Goal: Information Seeking & Learning: Learn about a topic

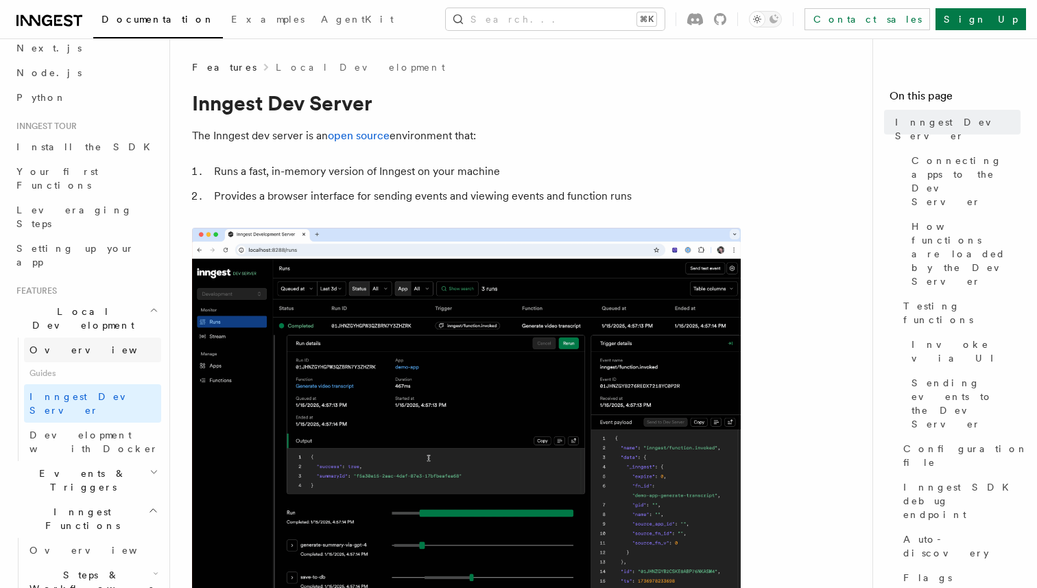
scroll to position [72, 0]
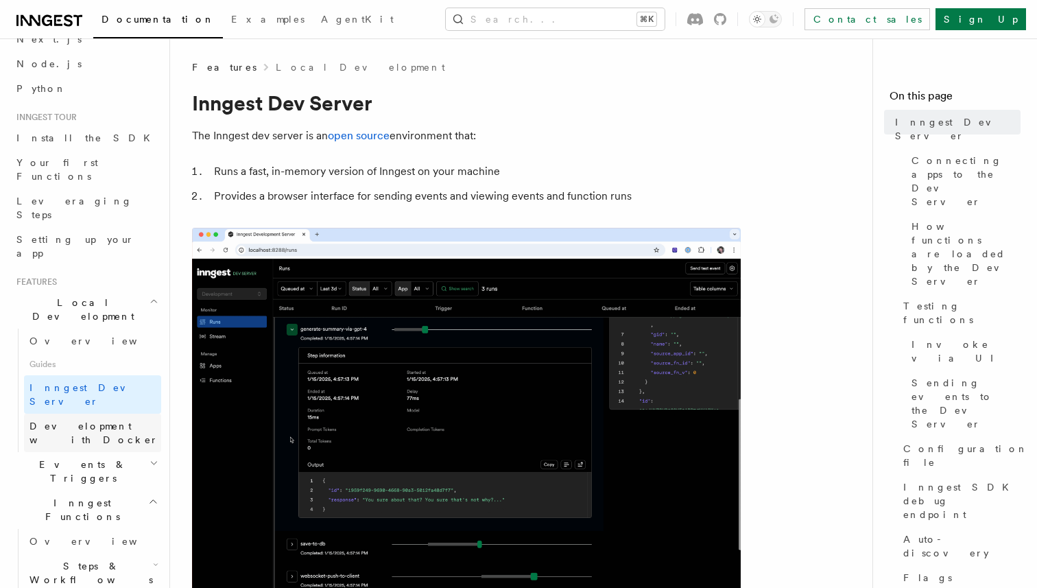
click at [123, 420] on span "Development with Docker" at bounding box center [93, 432] width 129 height 25
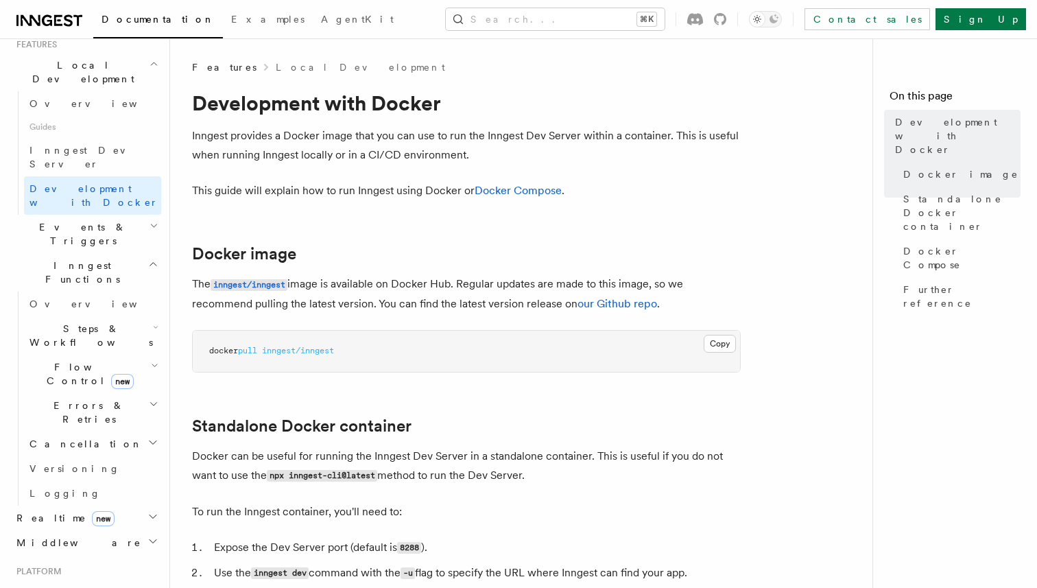
scroll to position [359, 0]
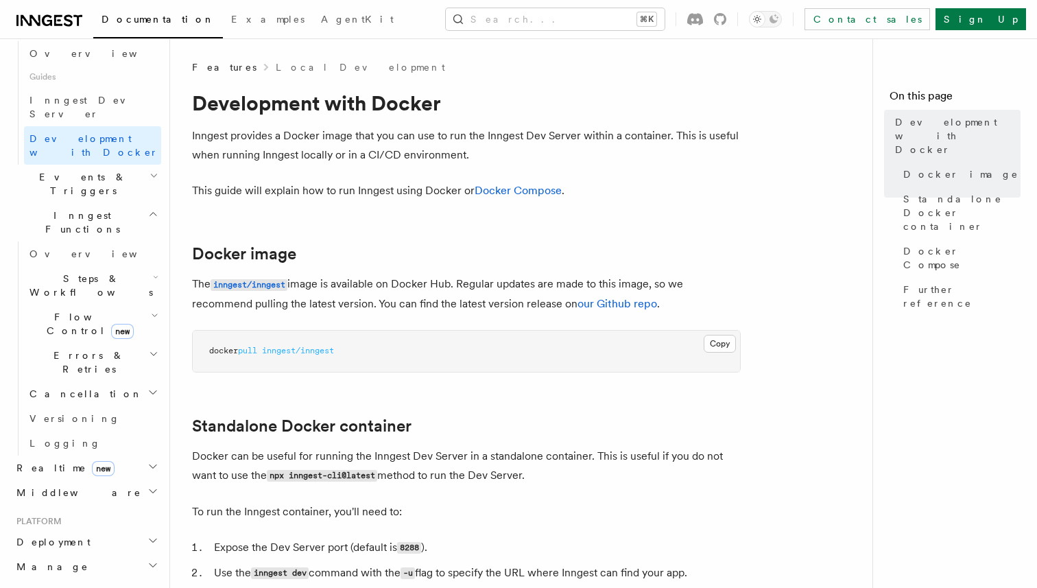
click at [114, 529] on h2 "Deployment" at bounding box center [86, 541] width 150 height 25
click at [144, 579] on link "Environments & Apps" at bounding box center [92, 598] width 137 height 38
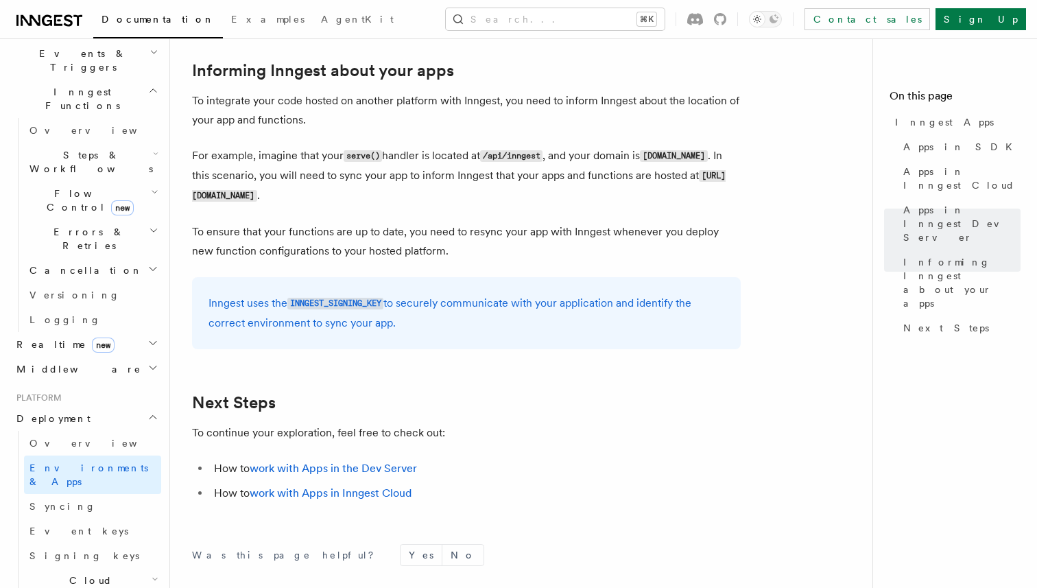
scroll to position [2246, 0]
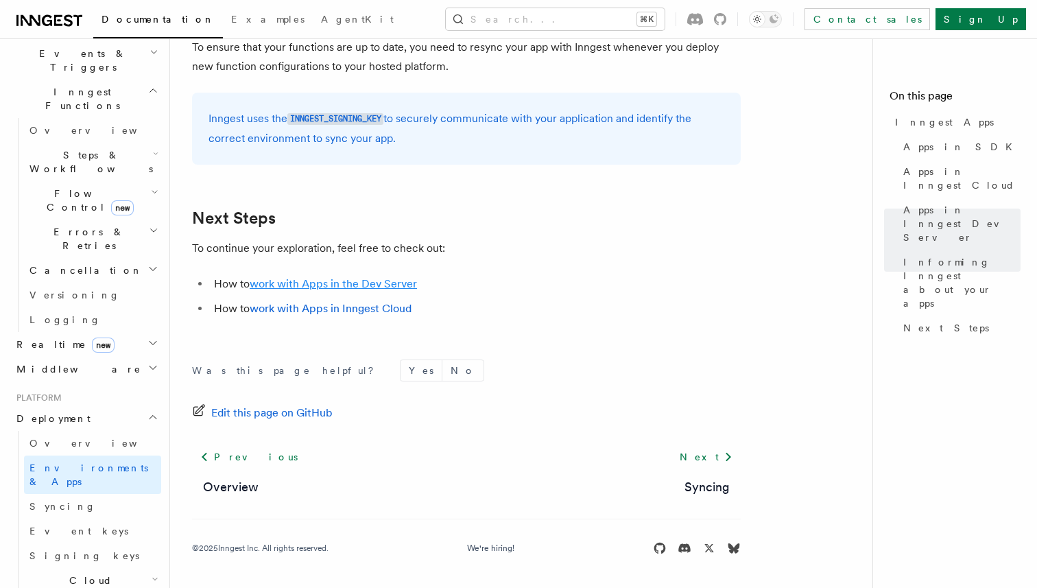
click at [362, 280] on link "work with Apps in the Dev Server" at bounding box center [333, 283] width 167 height 13
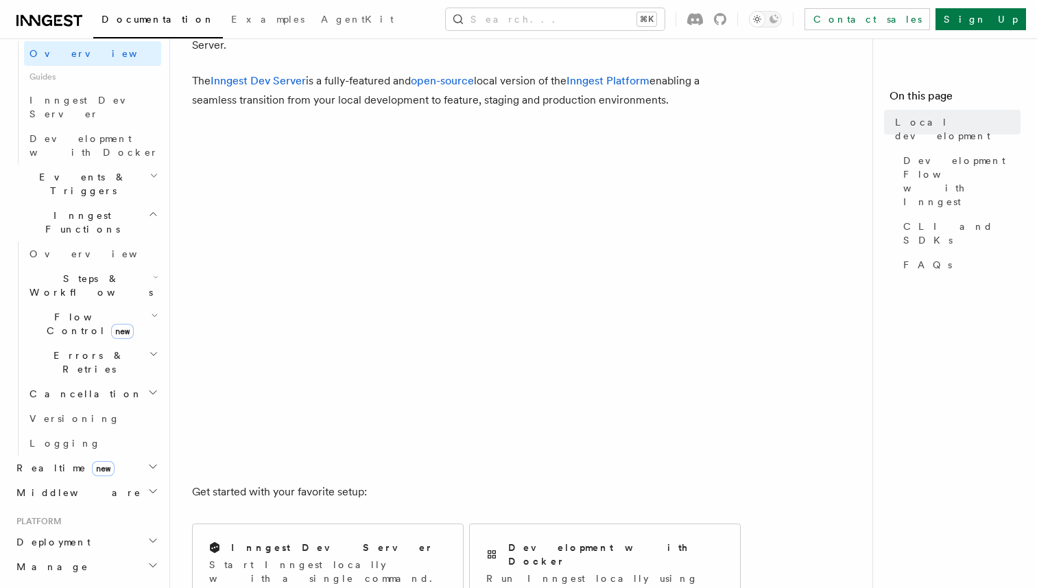
scroll to position [384, 0]
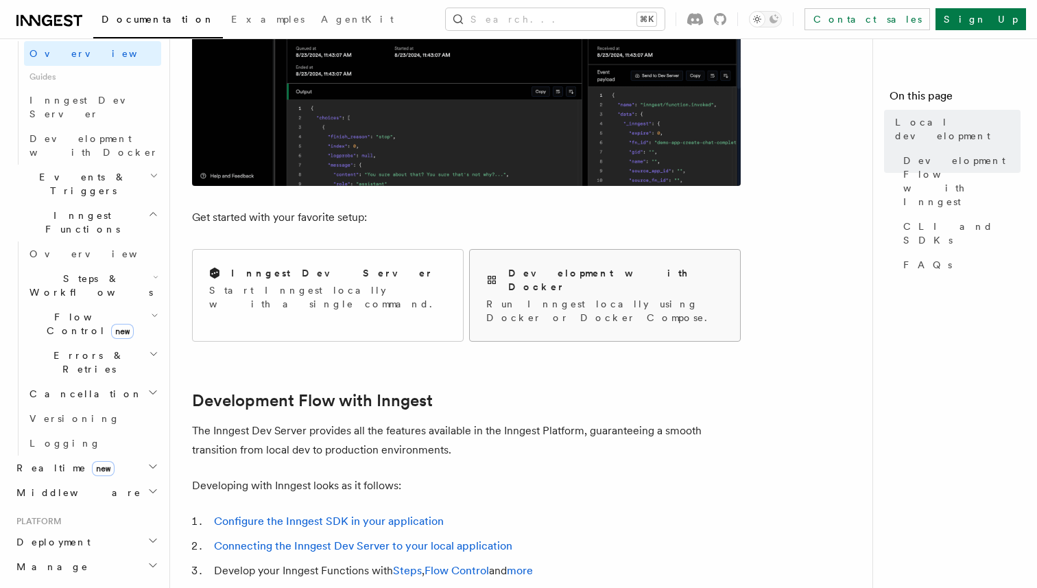
click at [548, 303] on div "Development with Docker Run Inngest locally using Docker or Docker Compose." at bounding box center [605, 295] width 270 height 91
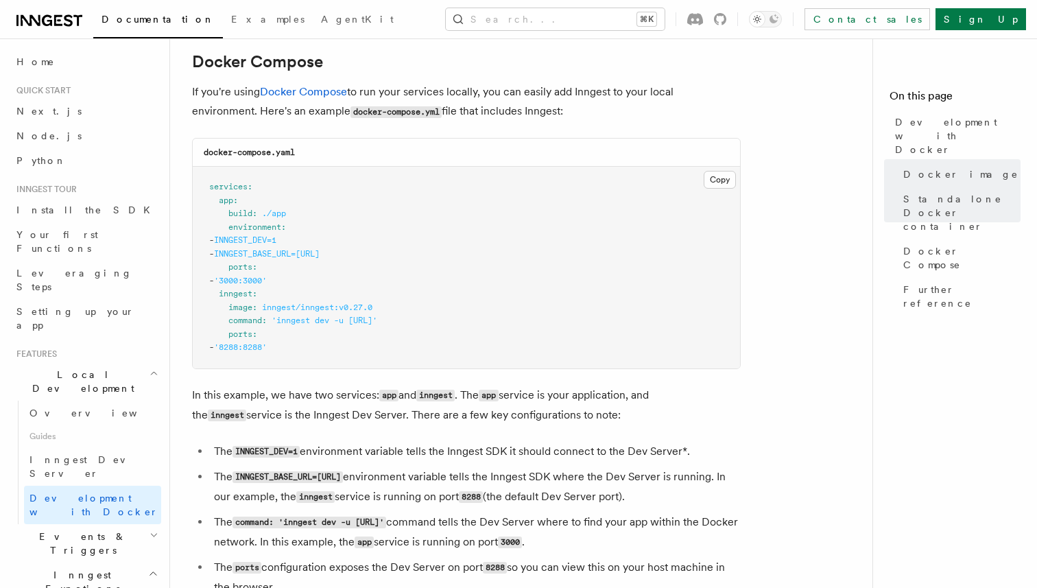
scroll to position [950, 0]
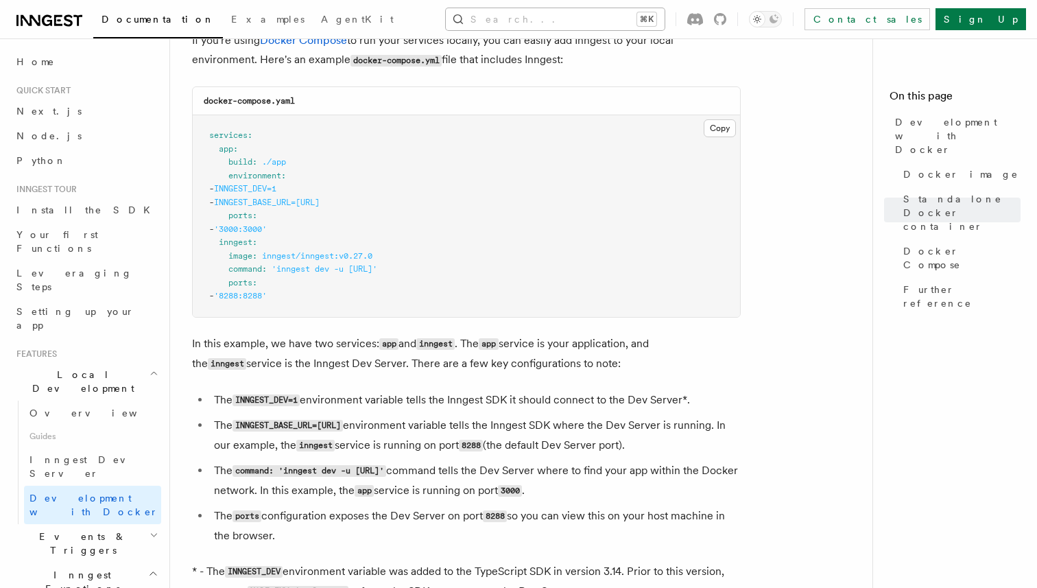
click at [607, 19] on button "Search... ⌘K" at bounding box center [555, 19] width 219 height 22
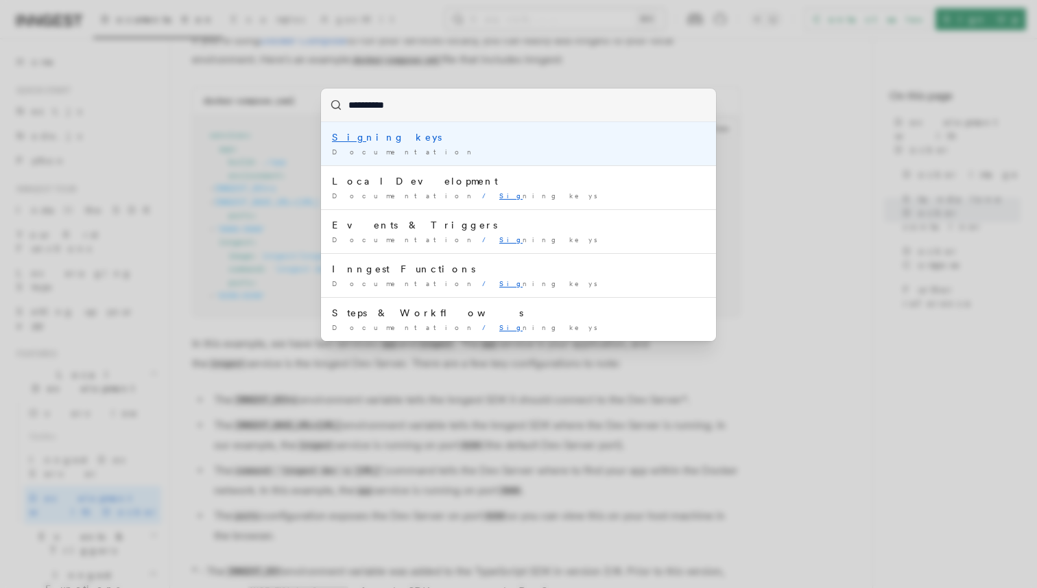
type input "**********"
click at [429, 139] on div "Signing keys" at bounding box center [518, 137] width 373 height 14
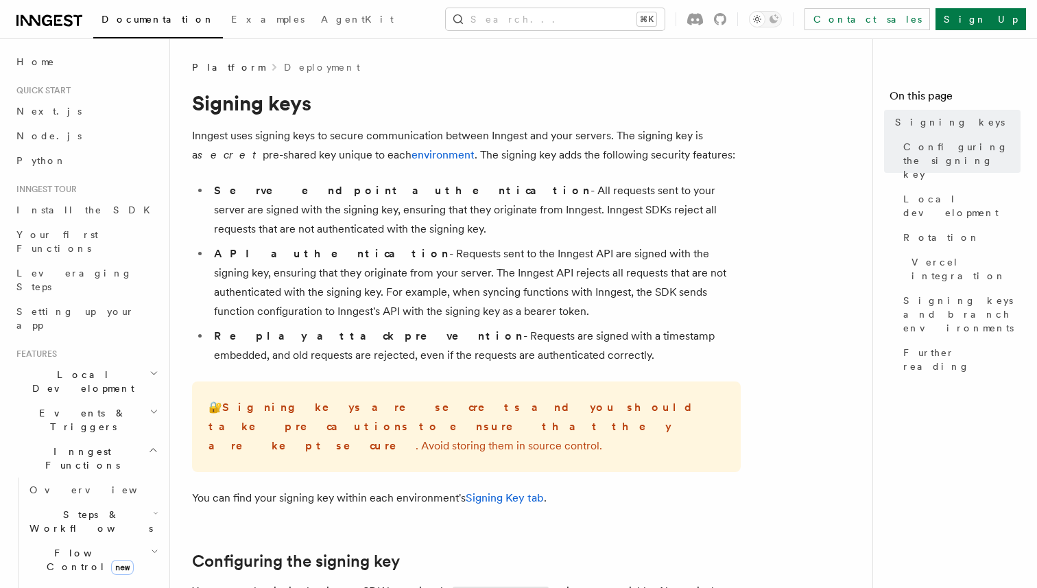
scroll to position [6, 0]
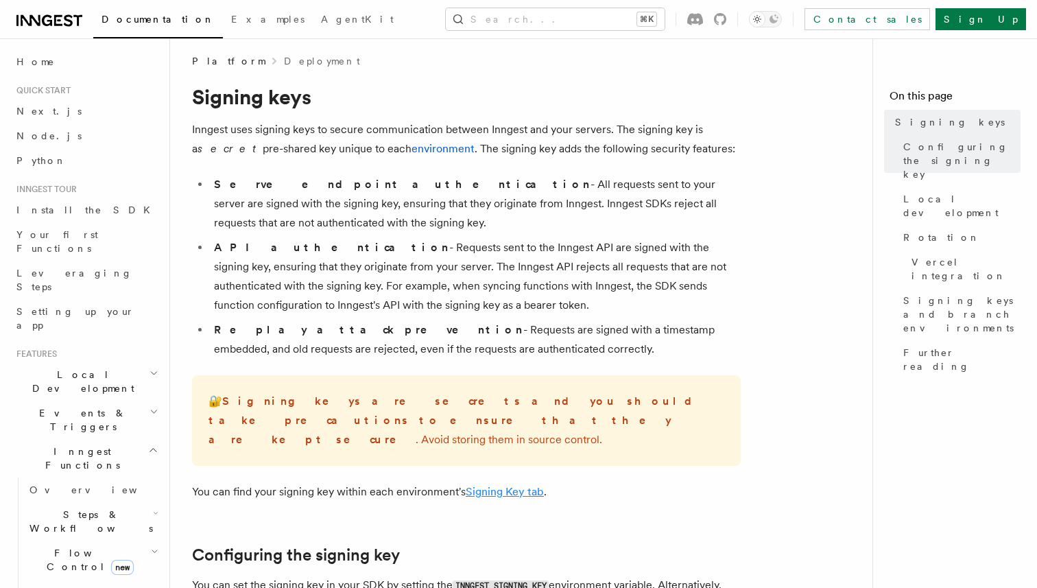
click at [509, 485] on link "Signing Key tab" at bounding box center [504, 491] width 78 height 13
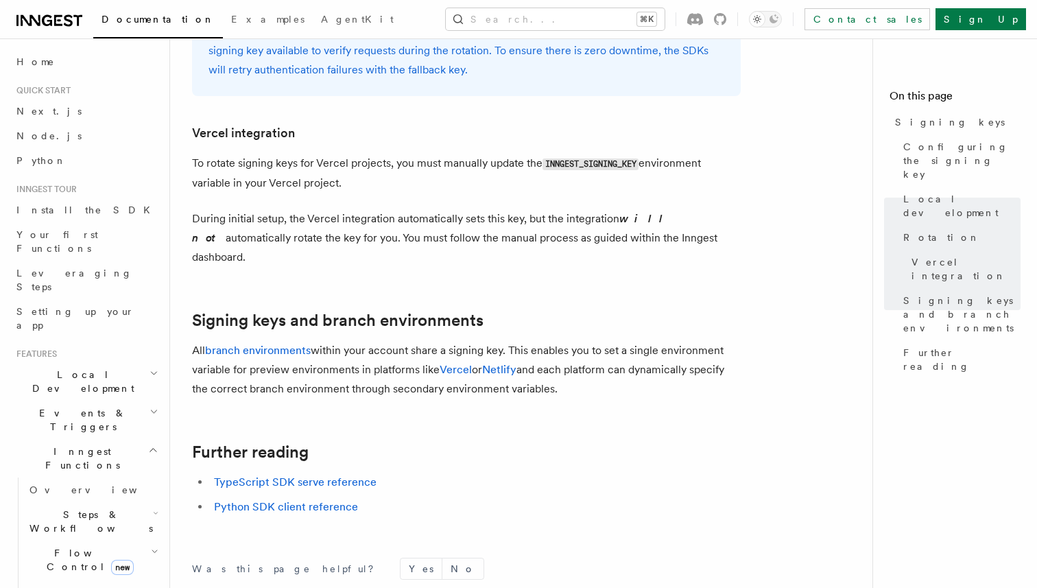
scroll to position [1485, 0]
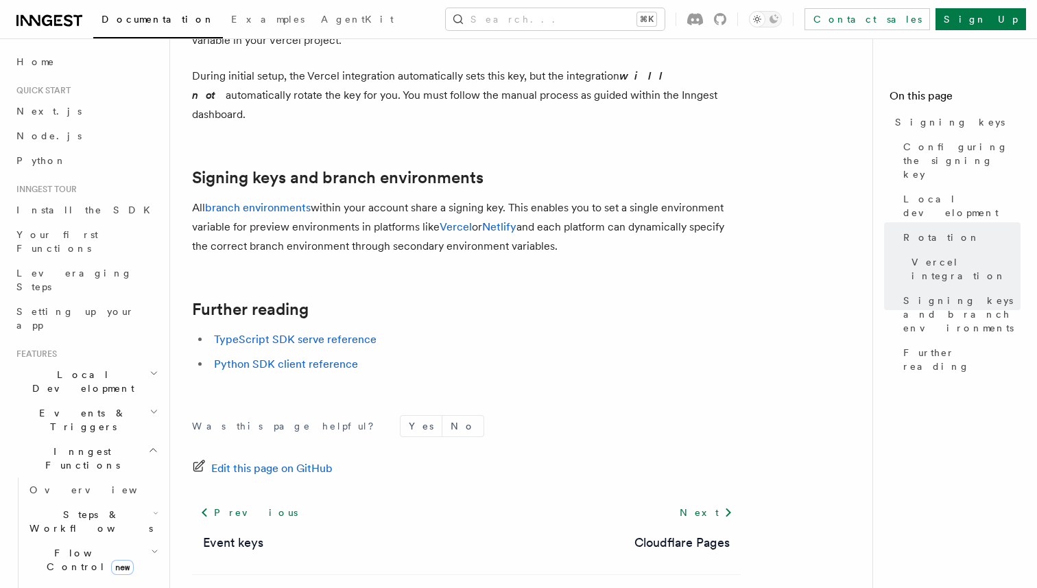
click at [111, 559] on span "new" at bounding box center [122, 566] width 23 height 15
click at [70, 585] on span "Overview" at bounding box center [113, 590] width 141 height 11
